Goal: Use online tool/utility: Use online tool/utility

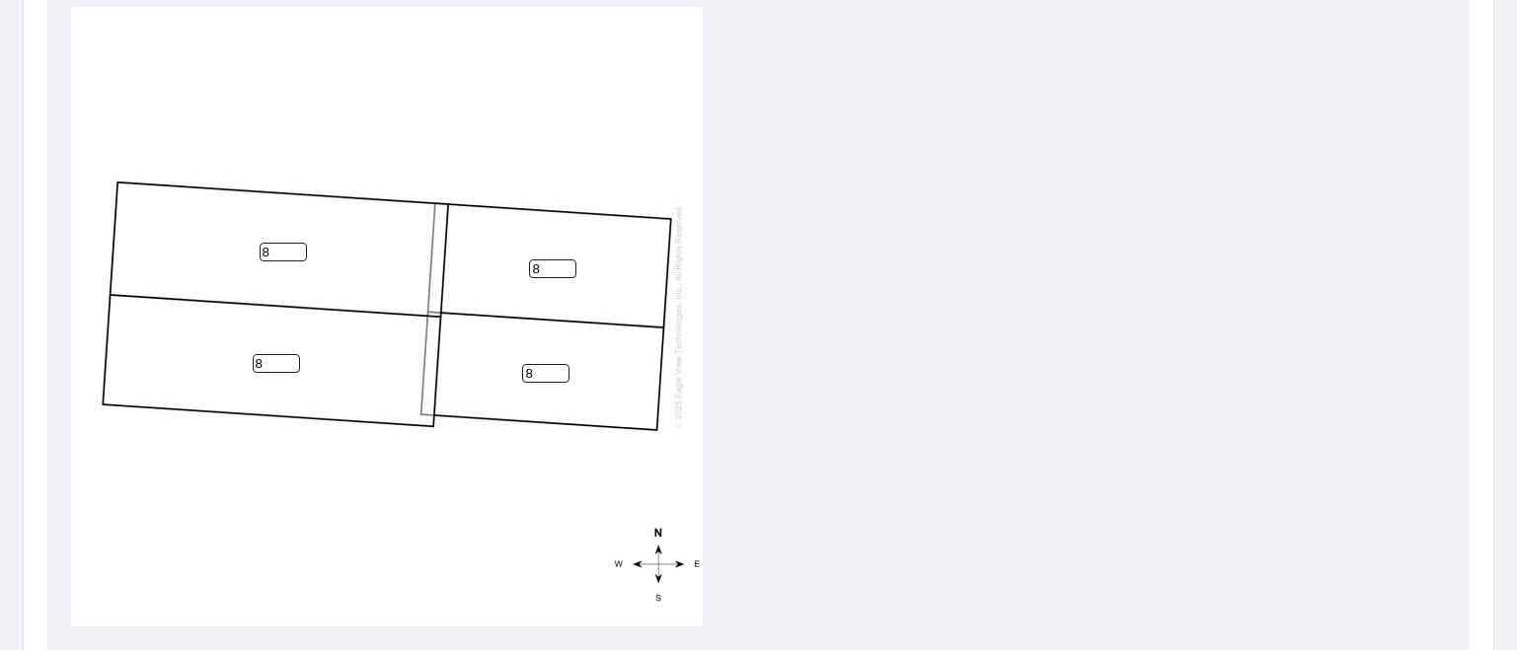
scroll to position [691, 0]
click at [862, 206] on div "8 8 8 8" at bounding box center [758, 313] width 1375 height 620
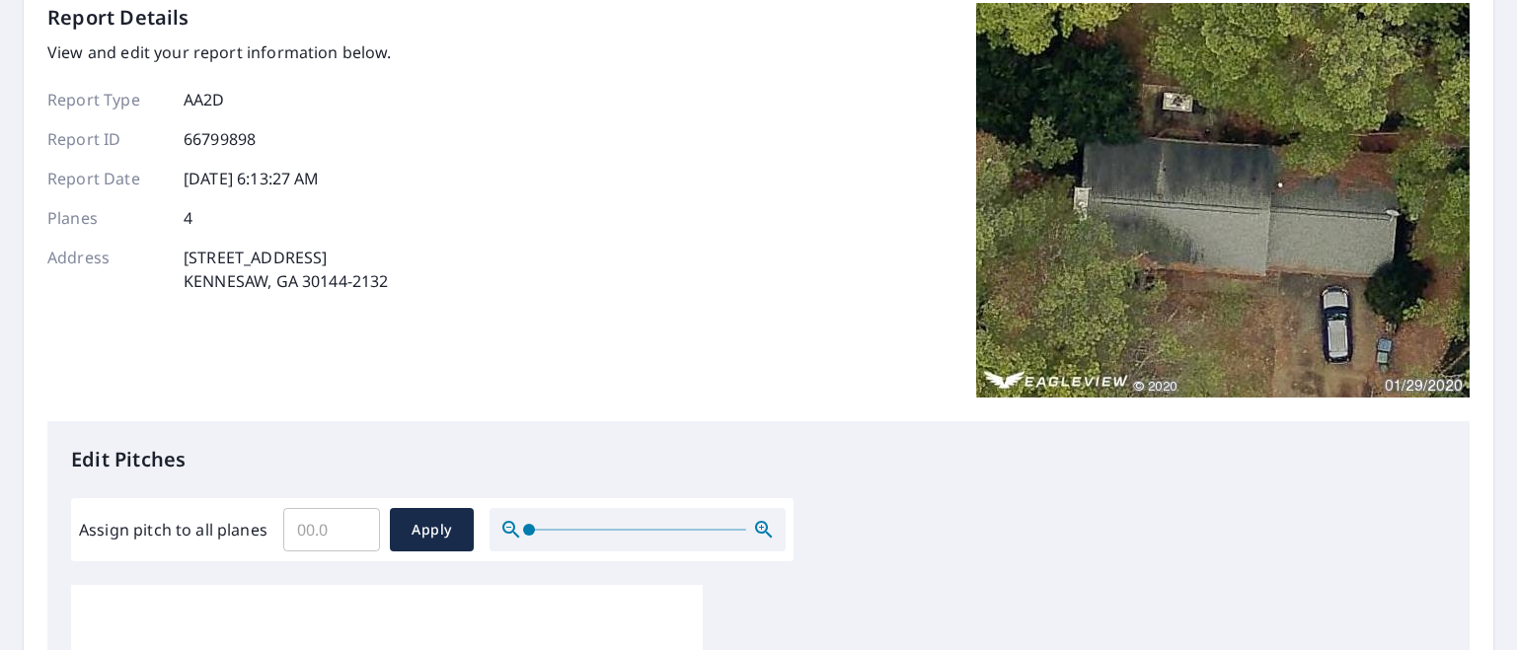
scroll to position [493, 0]
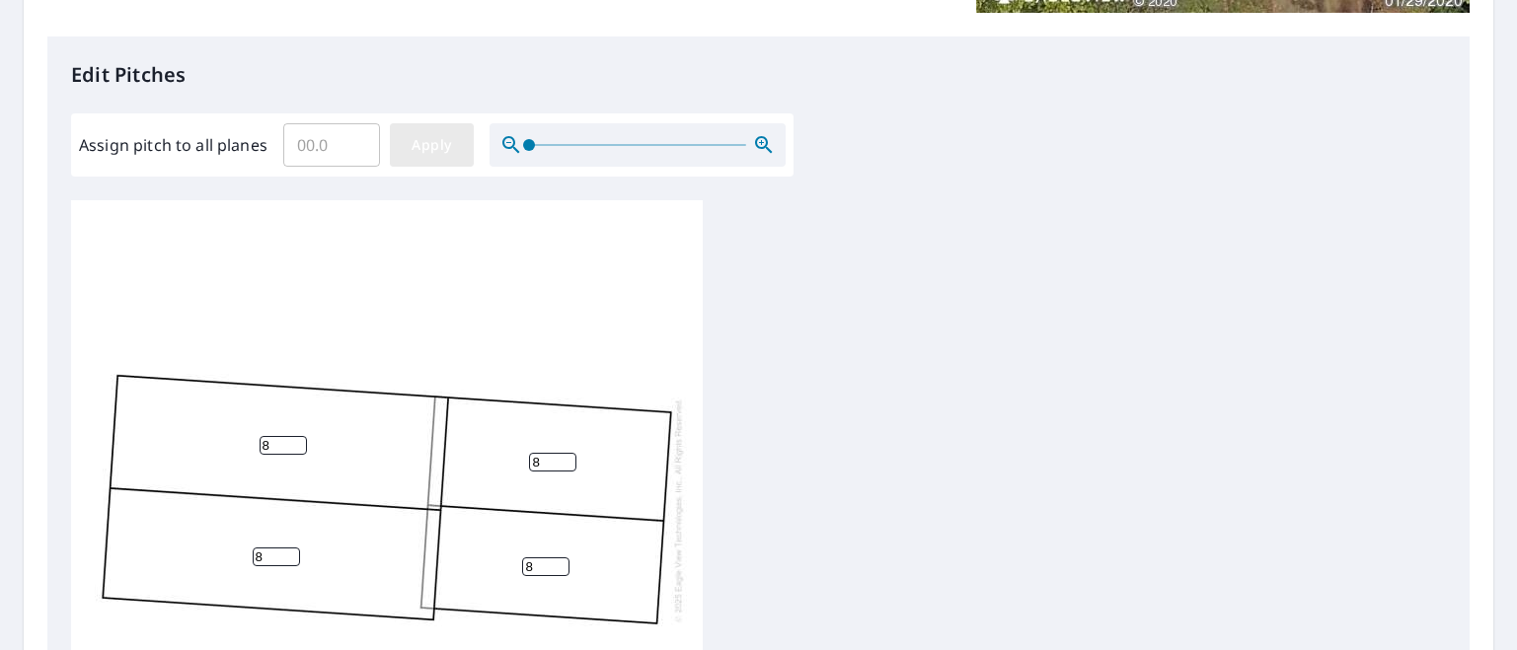
click at [402, 143] on button "Apply" at bounding box center [432, 144] width 84 height 43
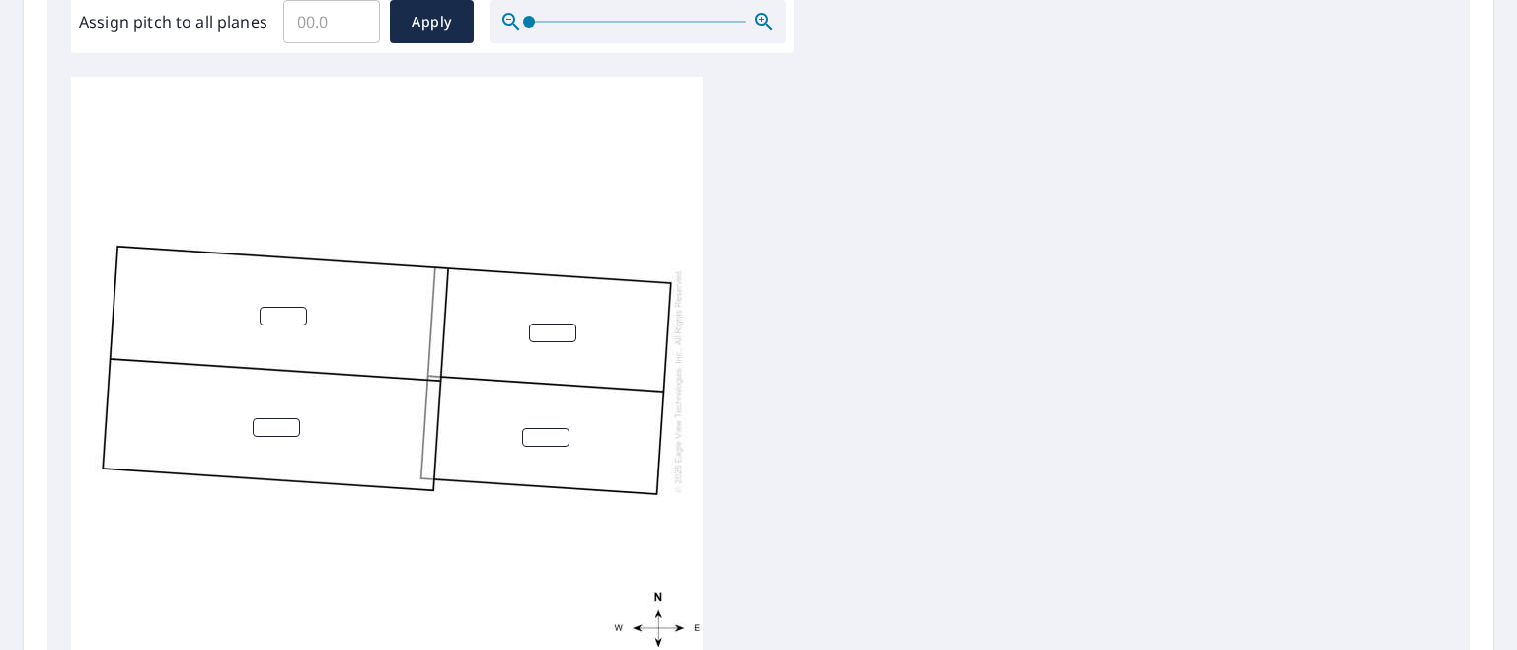
scroll to position [616, 0]
click at [335, 36] on input "Assign pitch to all planes" at bounding box center [331, 22] width 97 height 55
type input "8"
click at [441, 33] on span "Apply" at bounding box center [432, 23] width 52 height 25
type input "8"
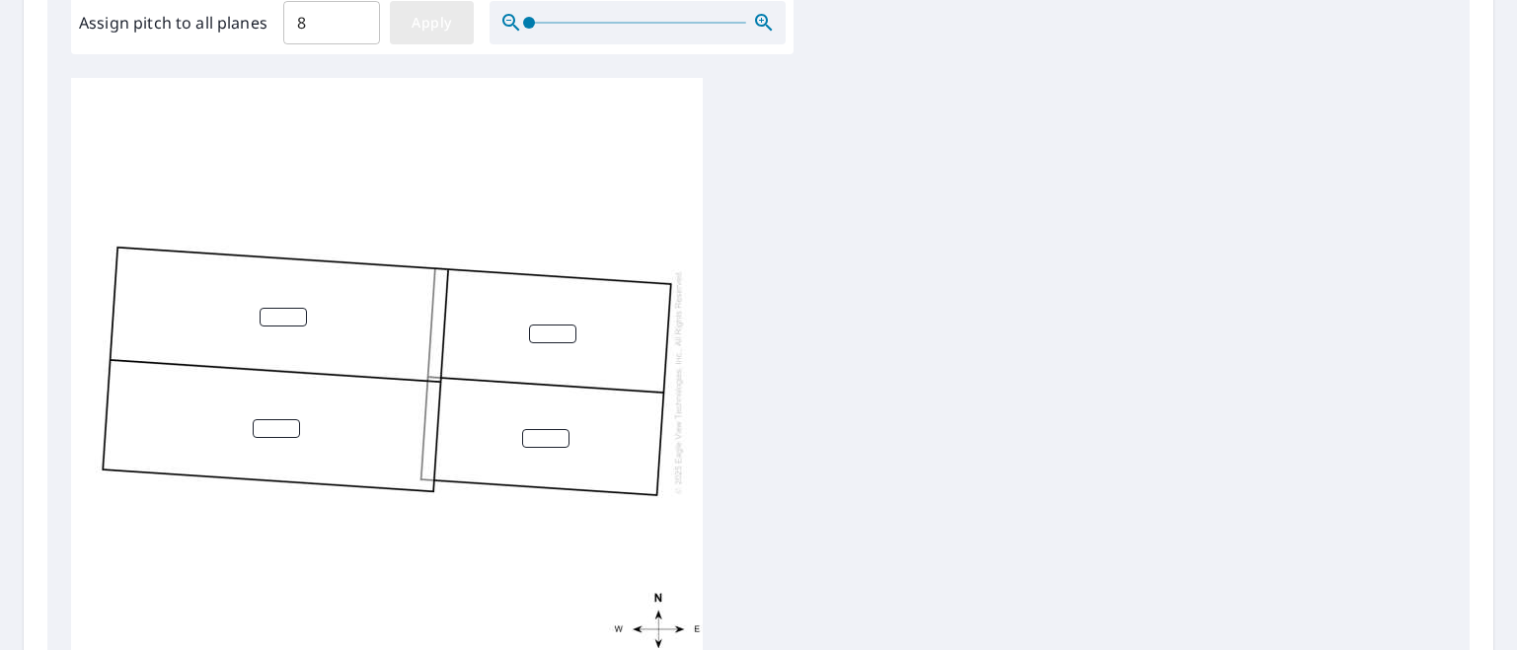
type input "8"
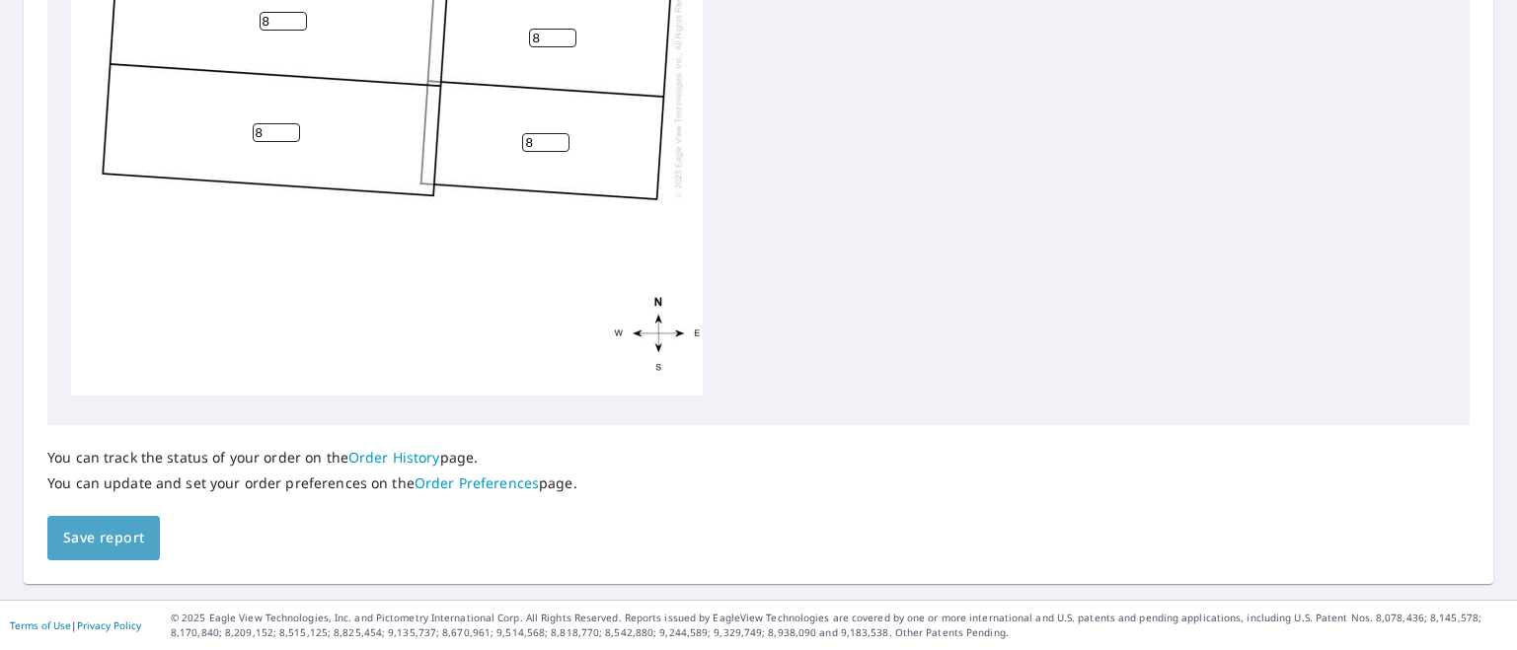
click at [125, 534] on span "Save report" at bounding box center [103, 538] width 81 height 25
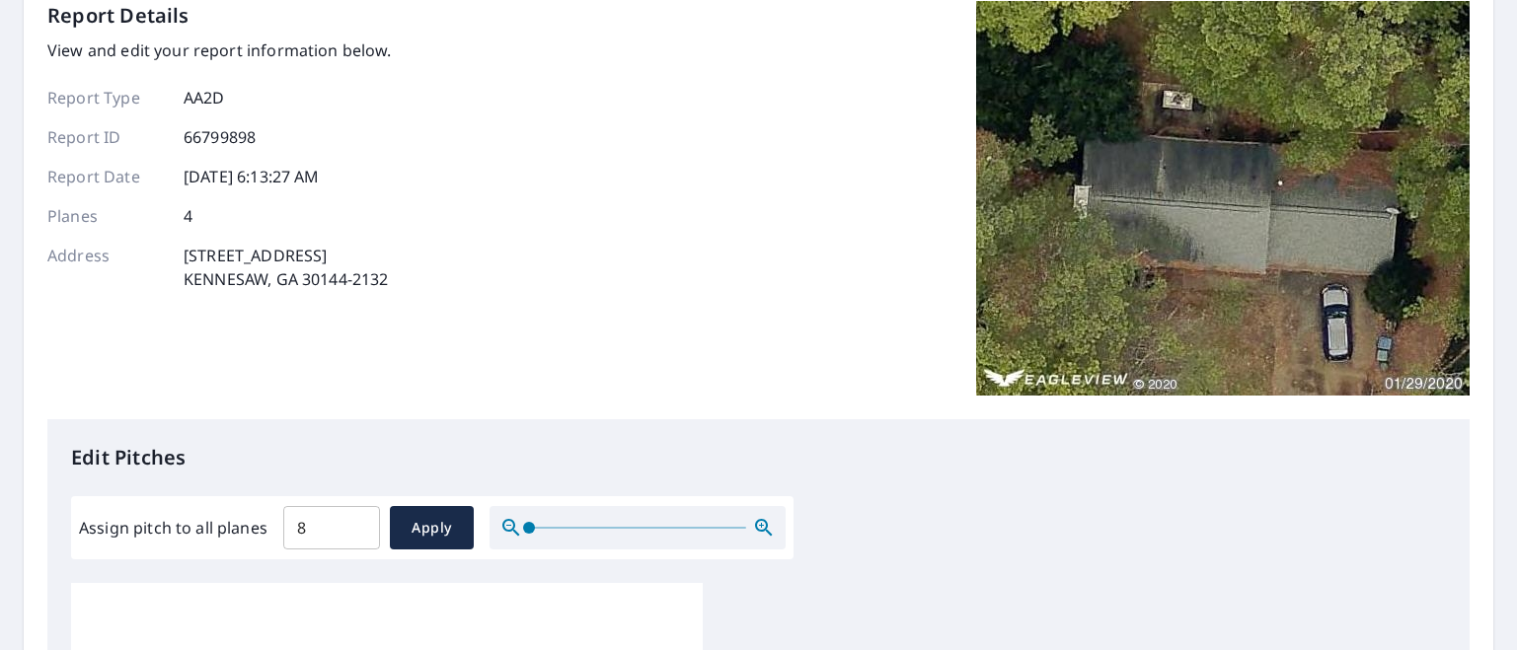
scroll to position [0, 0]
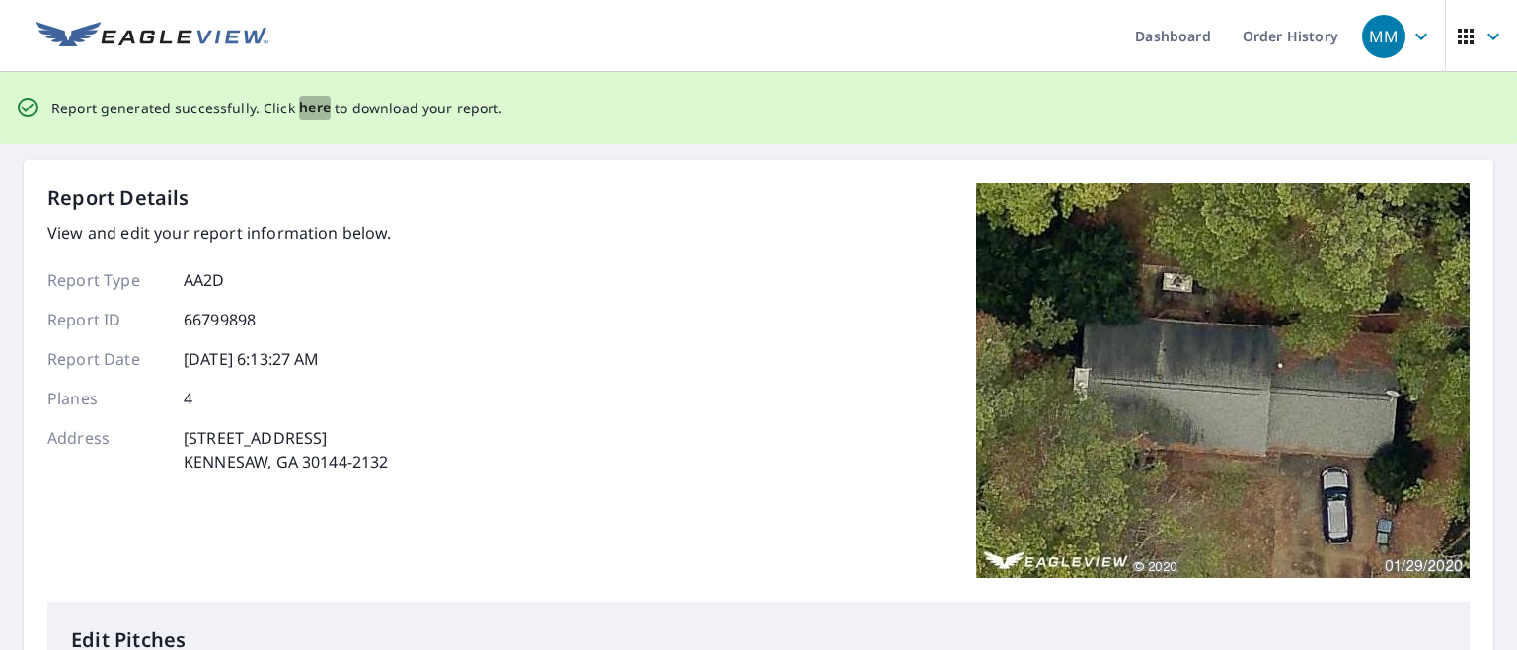
click at [299, 105] on span "here" at bounding box center [315, 108] width 33 height 25
click at [299, 109] on span "here" at bounding box center [315, 108] width 33 height 25
click at [306, 109] on span "here" at bounding box center [315, 108] width 33 height 25
